Goal: Task Accomplishment & Management: Use online tool/utility

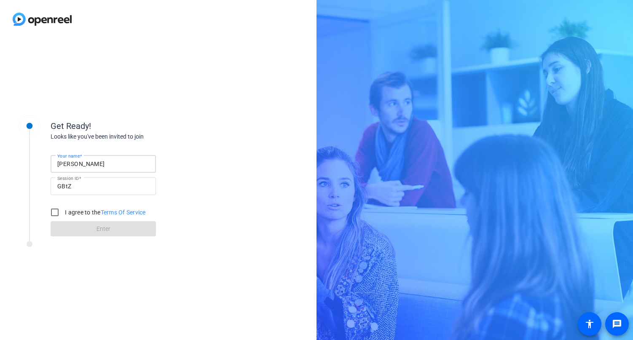
drag, startPoint x: 128, startPoint y: 167, endPoint x: -3, endPoint y: 148, distance: 132.3
click at [0, 148] on html "Get Ready! Looks like you've been invited to join Your name [PERSON_NAME] Sessi…" at bounding box center [316, 170] width 633 height 340
type input "[PERSON_NAME]"
click at [74, 209] on label "I agree to the Terms Of Service" at bounding box center [104, 212] width 83 height 8
click at [63, 209] on input "I agree to the Terms Of Service" at bounding box center [54, 212] width 17 height 17
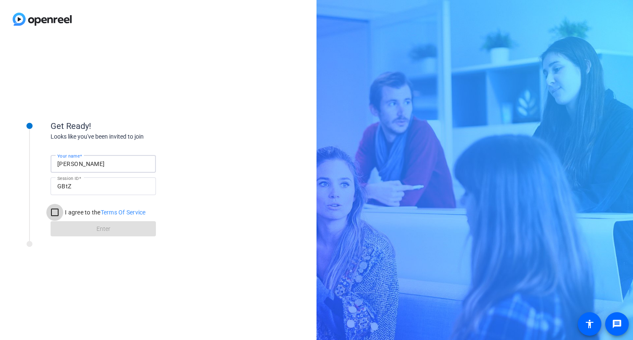
checkbox input "true"
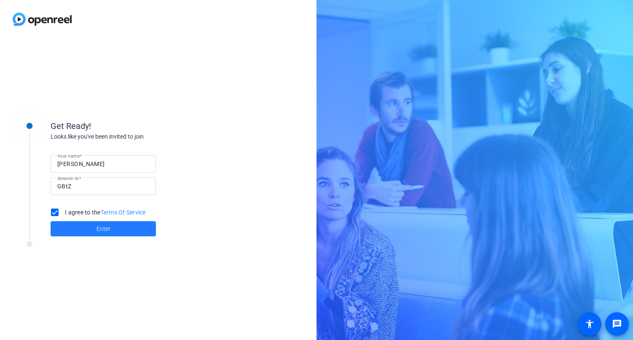
click at [86, 230] on span at bounding box center [103, 229] width 105 height 20
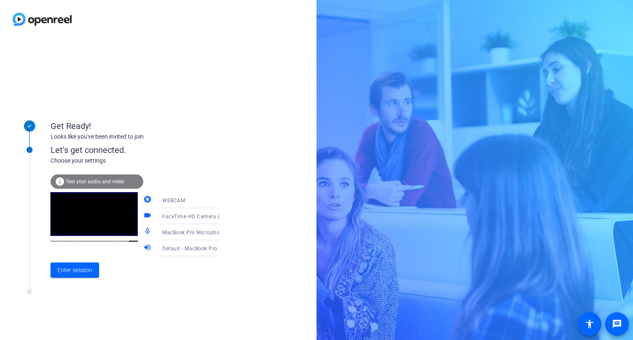
click at [143, 216] on mat-icon "videocam" at bounding box center [148, 216] width 10 height 10
click at [165, 216] on span "FaceTime HD Camera (3A71:F4B5)" at bounding box center [205, 216] width 86 height 7
click at [161, 242] on span "FaceTime HD Camera (3A71:F4B5)" at bounding box center [182, 238] width 65 height 20
click at [168, 214] on span "FaceTime HD Camera (3A71:F4B5)" at bounding box center [205, 216] width 86 height 7
click at [142, 215] on div at bounding box center [316, 170] width 633 height 340
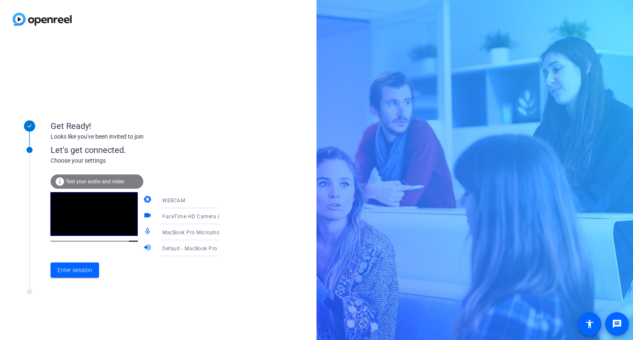
click at [143, 215] on mat-icon "videocam" at bounding box center [148, 216] width 10 height 10
click at [78, 270] on span "Enter session" at bounding box center [74, 270] width 35 height 9
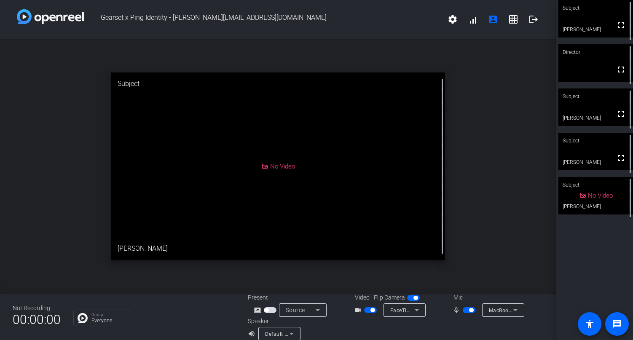
click at [371, 310] on span "button" at bounding box center [373, 310] width 4 height 4
click at [371, 310] on span "button" at bounding box center [370, 310] width 13 height 6
click at [418, 315] on icon at bounding box center [417, 310] width 10 height 10
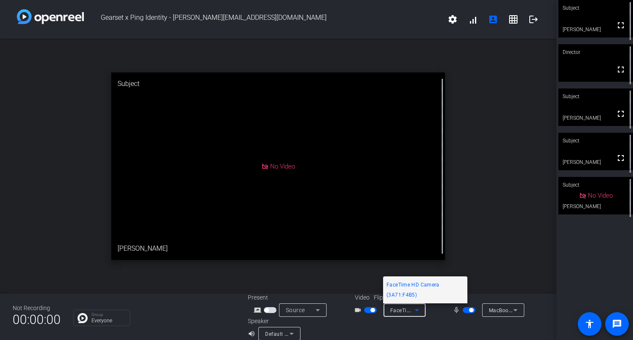
click at [418, 315] on div at bounding box center [316, 170] width 633 height 340
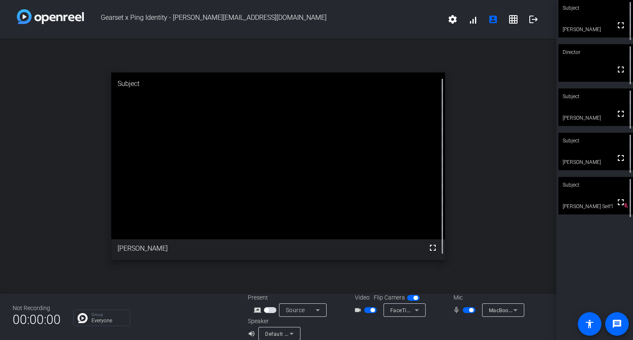
click at [112, 239] on video at bounding box center [278, 156] width 334 height 167
click at [457, 22] on mat-icon "settings" at bounding box center [453, 19] width 10 height 10
click at [457, 22] on div at bounding box center [316, 170] width 633 height 340
click at [457, 22] on mat-icon "settings" at bounding box center [453, 19] width 10 height 10
click at [517, 20] on div at bounding box center [316, 170] width 633 height 340
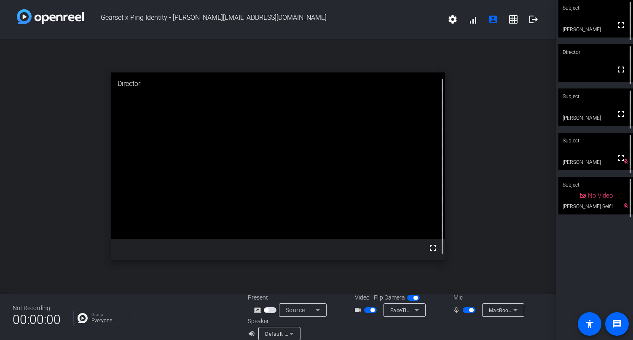
click at [465, 312] on span "button" at bounding box center [469, 310] width 13 height 6
click at [465, 312] on button "button" at bounding box center [469, 310] width 13 height 6
click at [404, 239] on video at bounding box center [278, 156] width 334 height 167
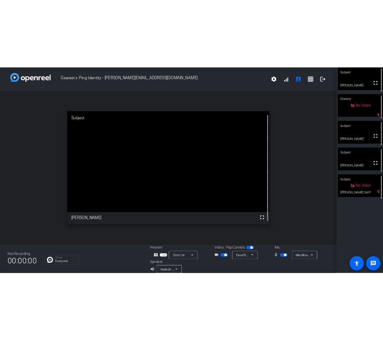
scroll to position [10, 0]
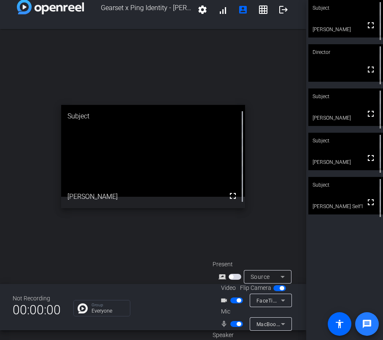
click at [363, 317] on span at bounding box center [367, 324] width 20 height 20
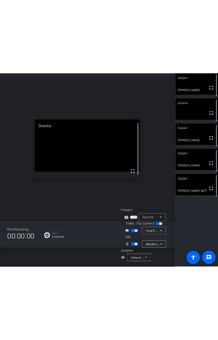
scroll to position [0, 0]
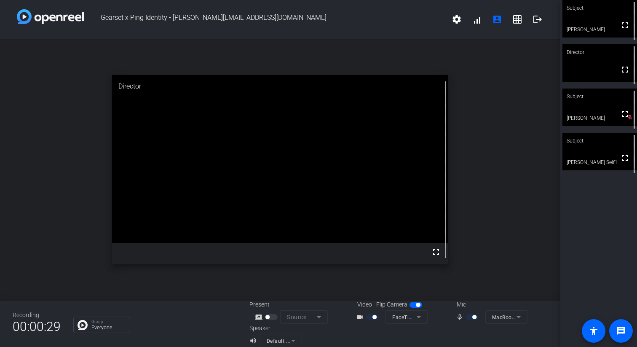
click at [470, 317] on div at bounding box center [473, 317] width 14 height 6
click at [476, 314] on div at bounding box center [473, 317] width 14 height 6
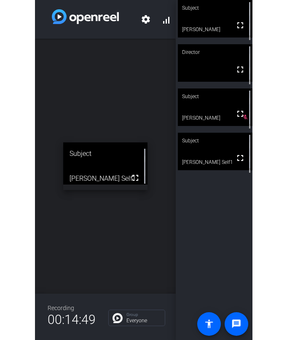
scroll to position [33, 0]
